Goal: Book appointment/travel/reservation

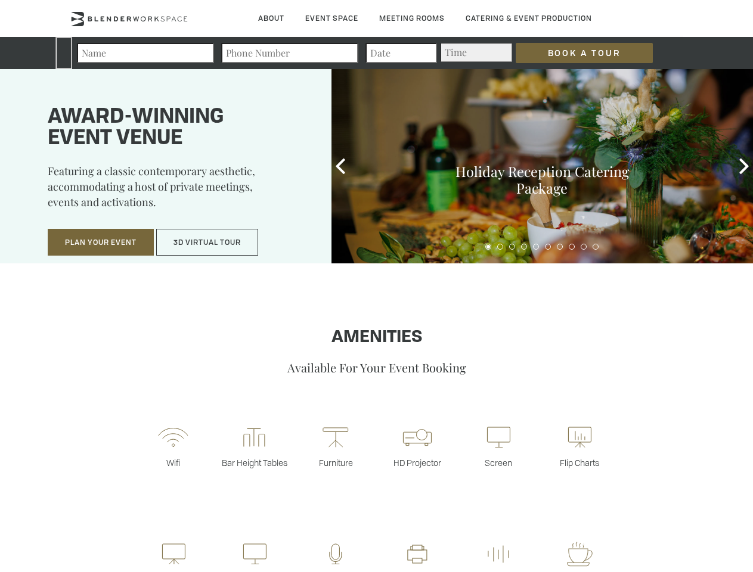
click at [574, 53] on input "Book a Tour" at bounding box center [583, 53] width 137 height 20
click at [101, 243] on button "Plan Your Event" at bounding box center [101, 242] width 106 height 27
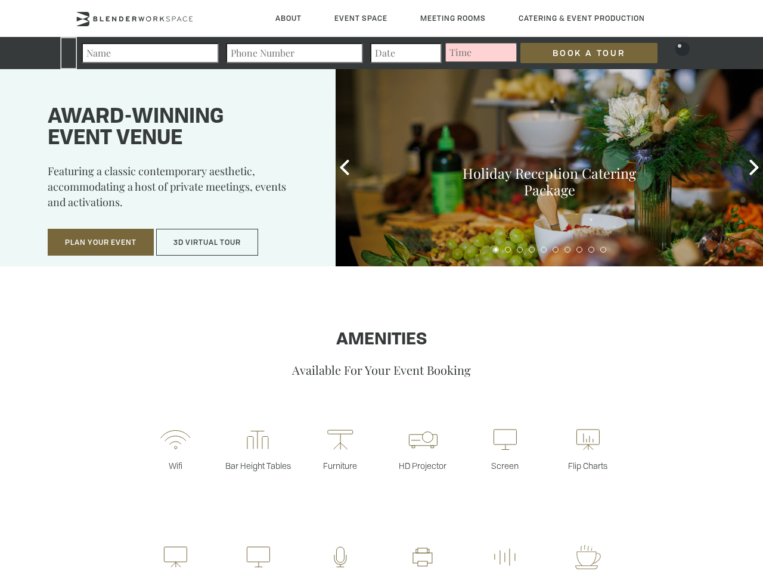
click at [207, 243] on button "3D Virtual Tour" at bounding box center [207, 242] width 102 height 27
click at [340, 166] on icon at bounding box center [344, 167] width 15 height 15
click at [744, 166] on div "Holiday Reception Catering Package" at bounding box center [549, 167] width 427 height 197
click at [488, 247] on div at bounding box center [549, 248] width 427 height 17
click at [500, 247] on div at bounding box center [549, 248] width 427 height 17
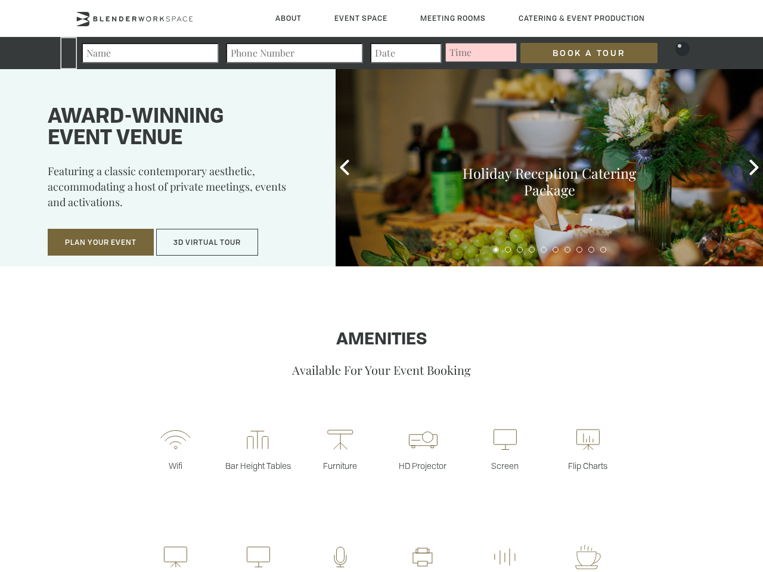
click at [512, 247] on div at bounding box center [549, 248] width 427 height 17
click at [524, 247] on div at bounding box center [549, 248] width 427 height 17
click at [536, 247] on div at bounding box center [549, 248] width 427 height 17
